Goal: Task Accomplishment & Management: Manage account settings

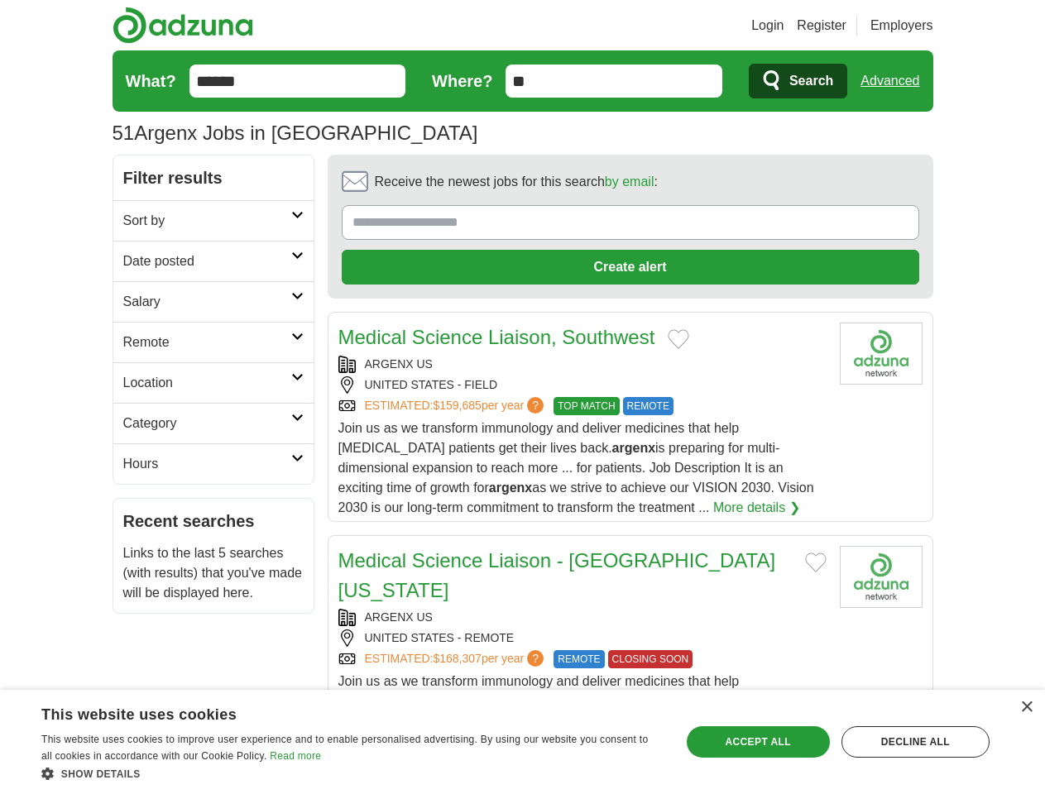
click at [784, 26] on link "Login" at bounding box center [767, 26] width 32 height 20
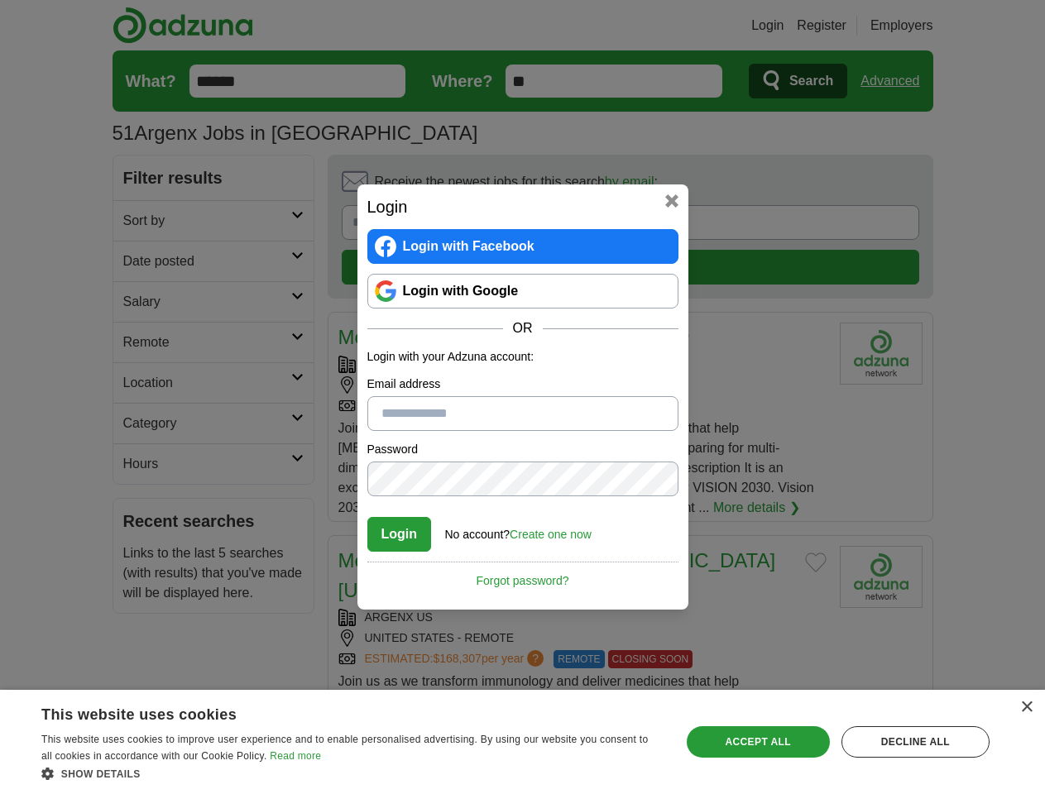
click at [896, 81] on div "Login Login with Facebook Login with Google OR Login with your Adzuna account: …" at bounding box center [522, 397] width 1045 height 794
click at [139, 220] on div "Login Login with Facebook Login with Google OR Login with your Adzuna account: …" at bounding box center [522, 397] width 1045 height 794
click at [139, 261] on div "Login Login with Facebook Login with Google OR Login with your Adzuna account: …" at bounding box center [522, 397] width 1045 height 794
click at [139, 301] on div "Login Login with Facebook Login with Google OR Login with your Adzuna account: …" at bounding box center [522, 397] width 1045 height 794
click at [139, 342] on div "Login Login with Facebook Login with Google OR Login with your Adzuna account: …" at bounding box center [522, 397] width 1045 height 794
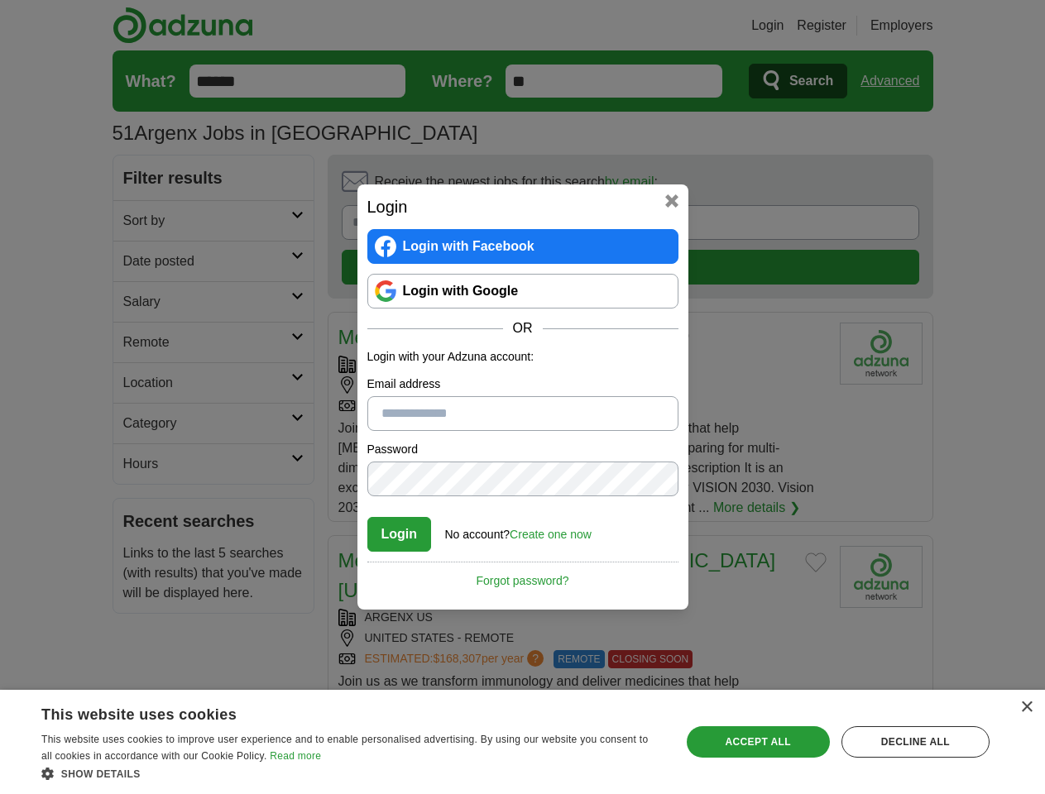
click at [139, 382] on div "Login Login with Facebook Login with Google OR Login with your Adzuna account: …" at bounding box center [522, 397] width 1045 height 794
click at [139, 423] on div "Login Login with Facebook Login with Google OR Login with your Adzuna account: …" at bounding box center [522, 397] width 1045 height 794
click at [139, 463] on div "Login Login with Facebook Login with Google OR Login with your Adzuna account: …" at bounding box center [522, 397] width 1045 height 794
